Goal: Task Accomplishment & Management: Use online tool/utility

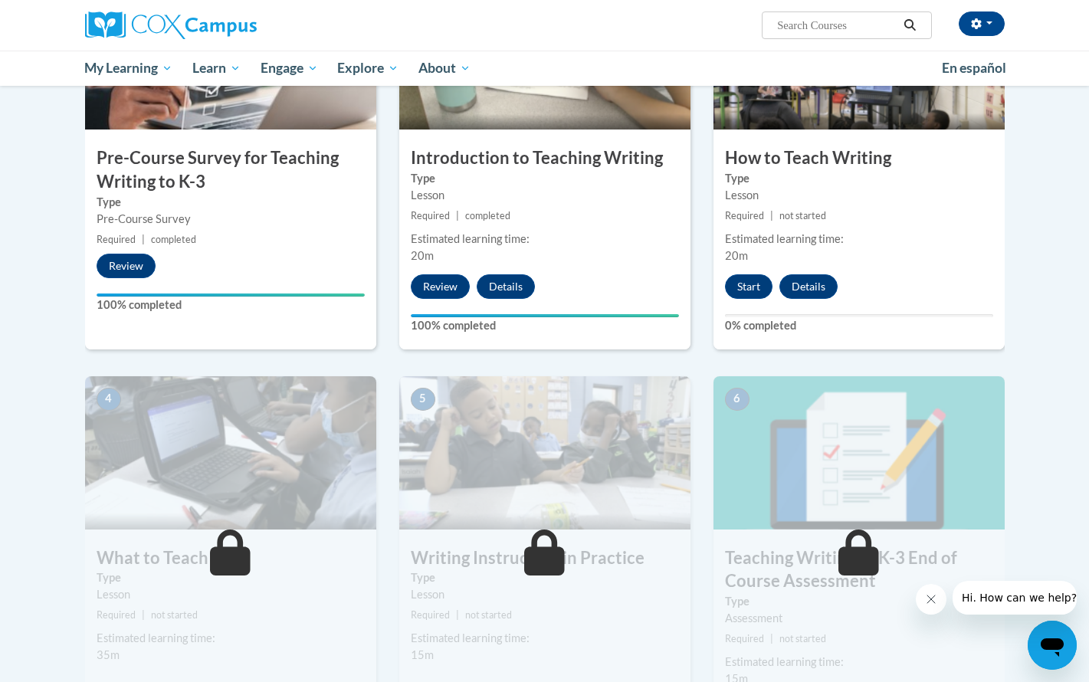
scroll to position [411, 0]
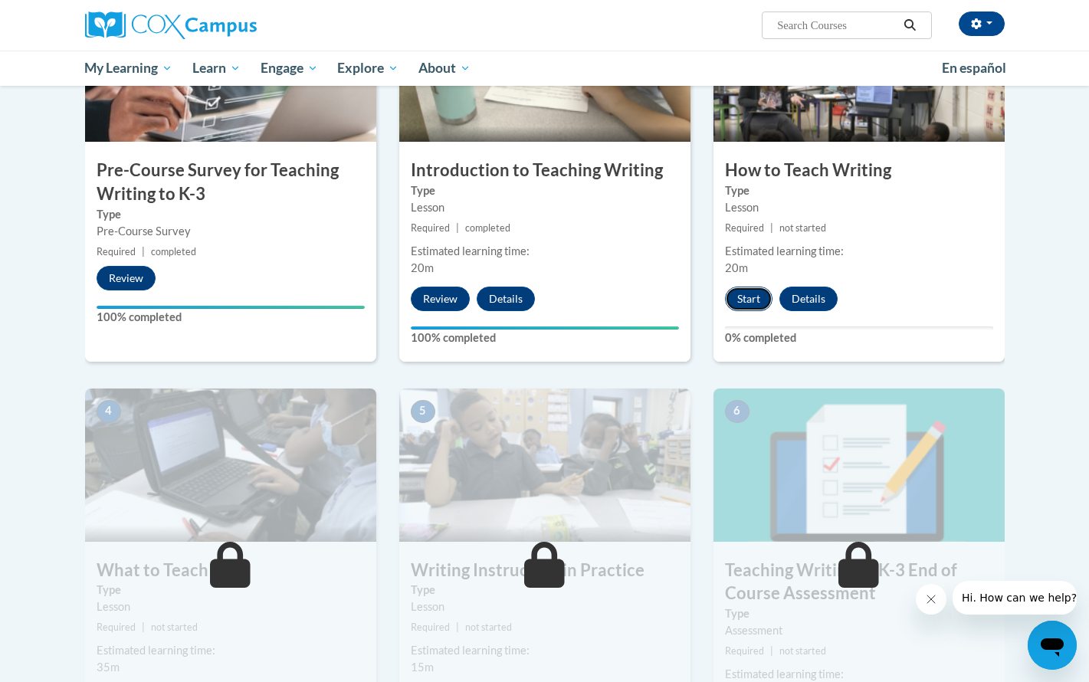
click at [755, 291] on button "Start" at bounding box center [749, 299] width 48 height 25
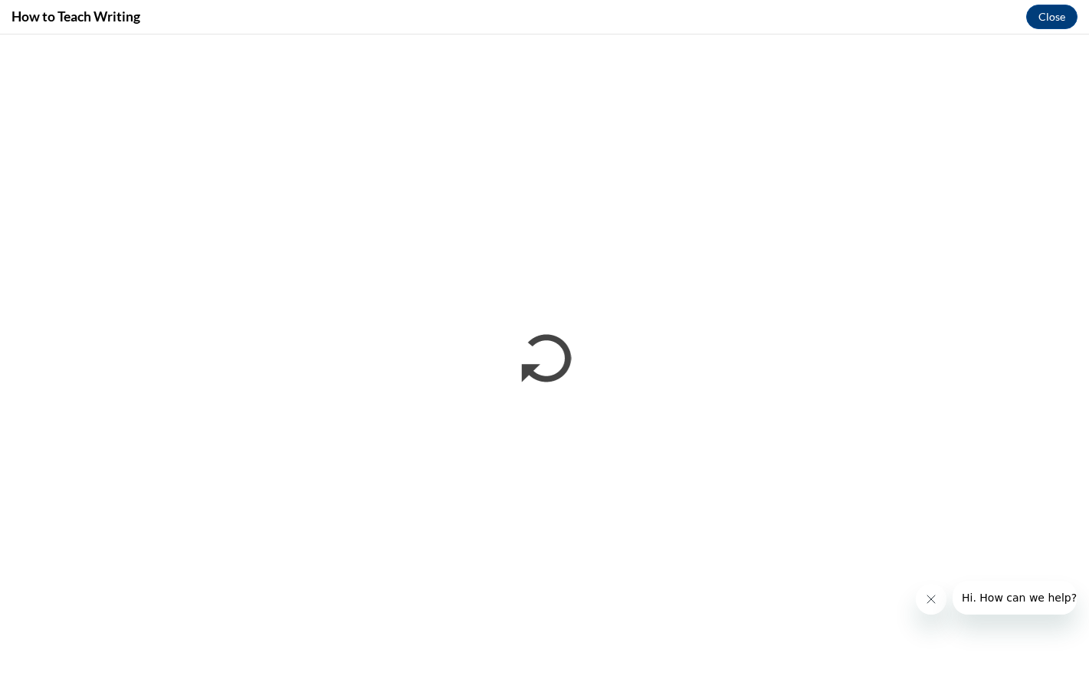
scroll to position [0, 0]
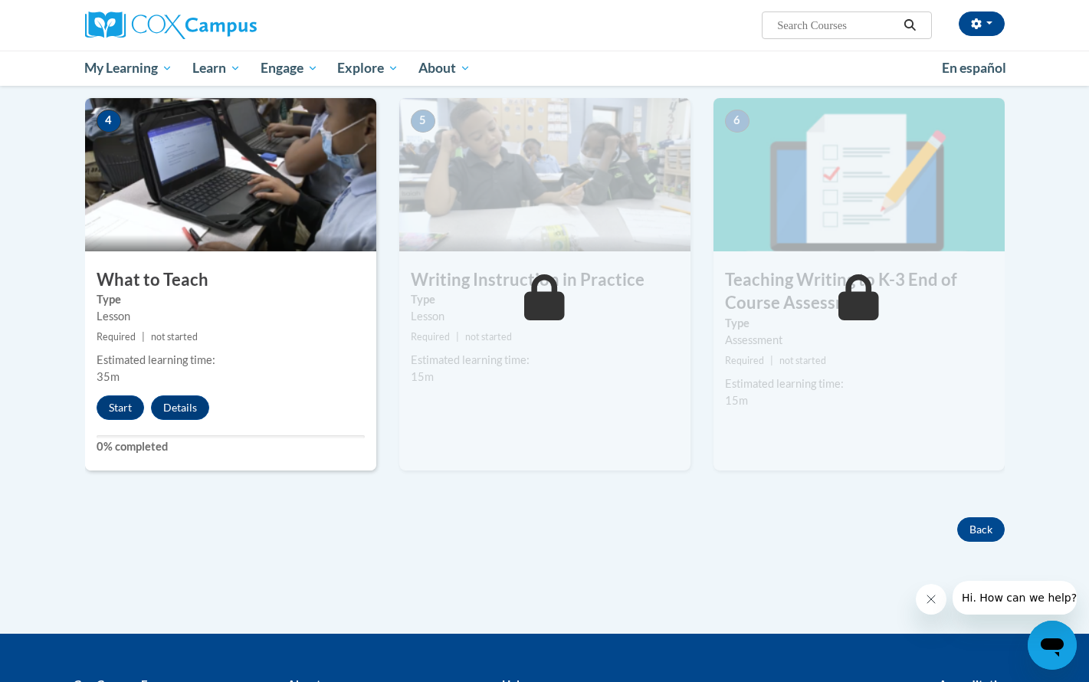
scroll to position [714, 0]
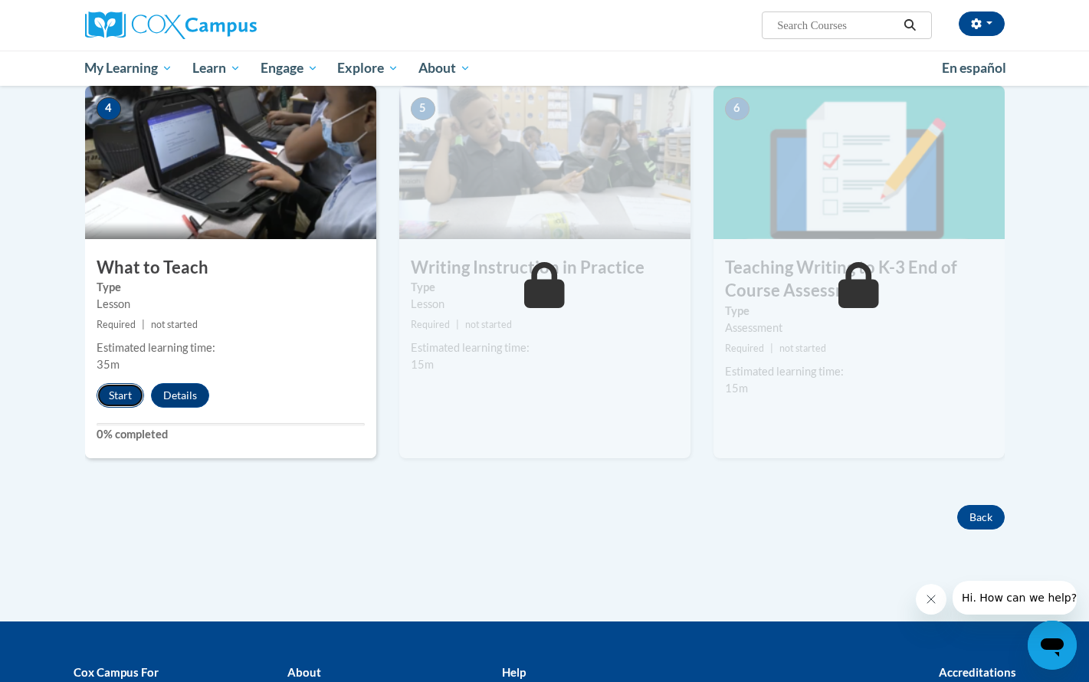
click at [120, 402] on button "Start" at bounding box center [121, 395] width 48 height 25
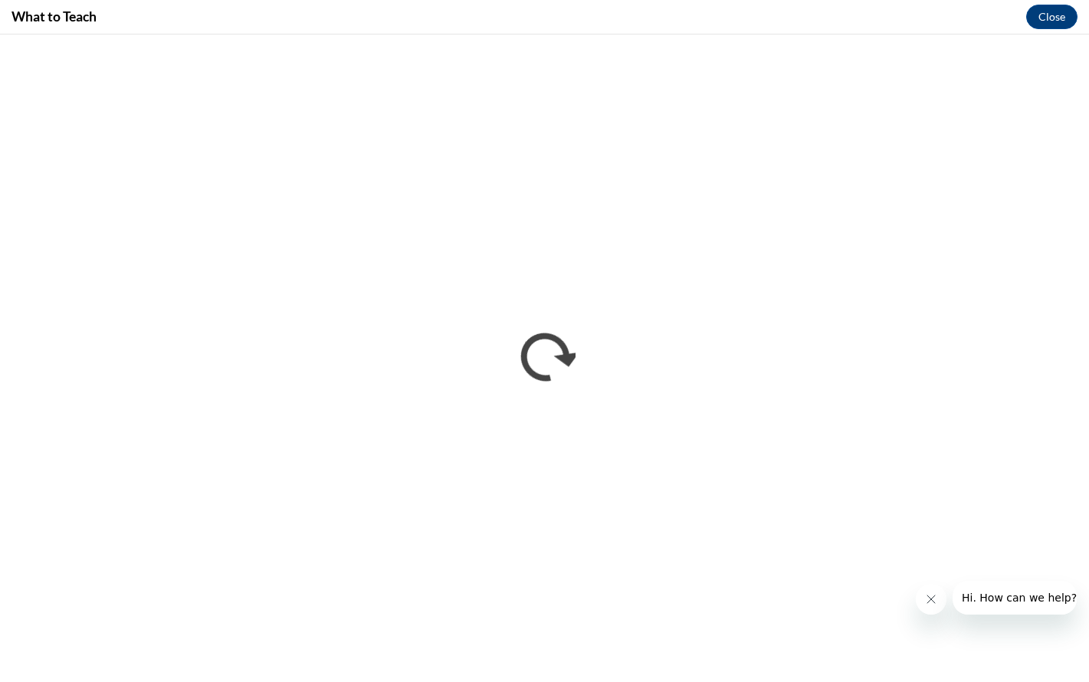
scroll to position [0, 0]
